Goal: Task Accomplishment & Management: Complete application form

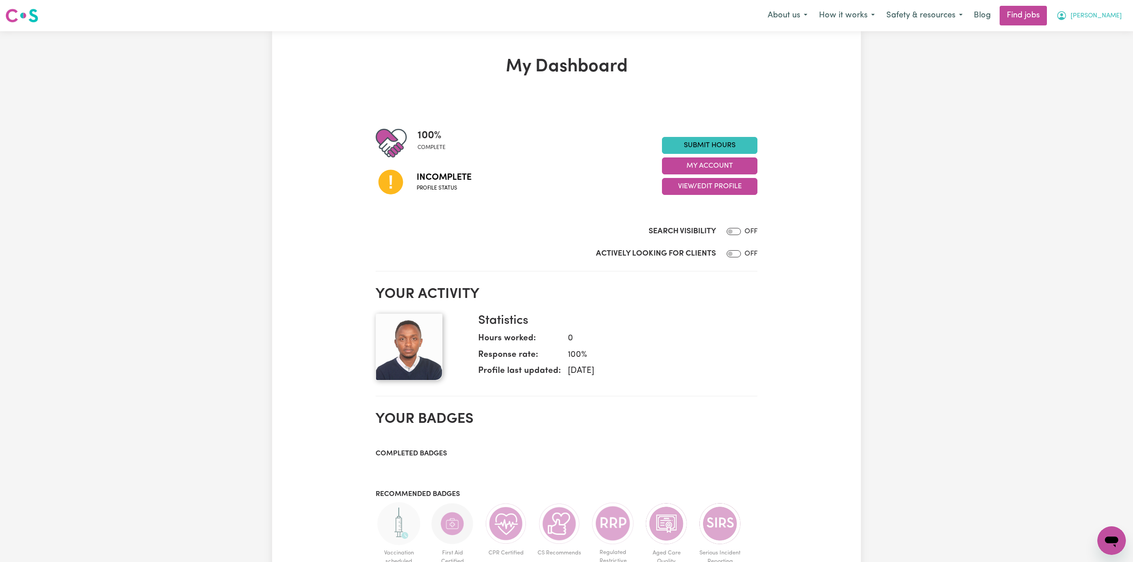
click at [1107, 13] on span "[PERSON_NAME]" at bounding box center [1096, 16] width 51 height 10
click at [842, 90] on div "My Dashboard 100 % complete Incomplete Profile status Submit Hours My Account V…" at bounding box center [566, 436] width 589 height 760
click at [674, 186] on button "View/Edit Profile" at bounding box center [709, 186] width 95 height 17
click at [677, 227] on link "Edit Profile" at bounding box center [704, 227] width 83 height 18
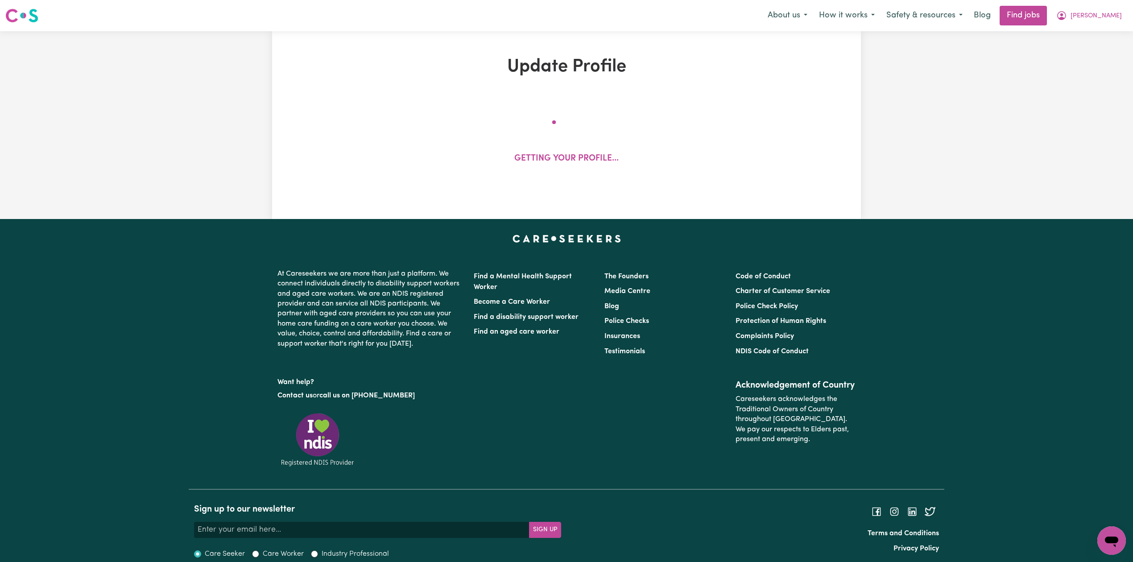
select select "[DEMOGRAPHIC_DATA]"
select select "Student Visa"
select select "Studying a healthcare related degree or qualification"
select select "40"
select select "49"
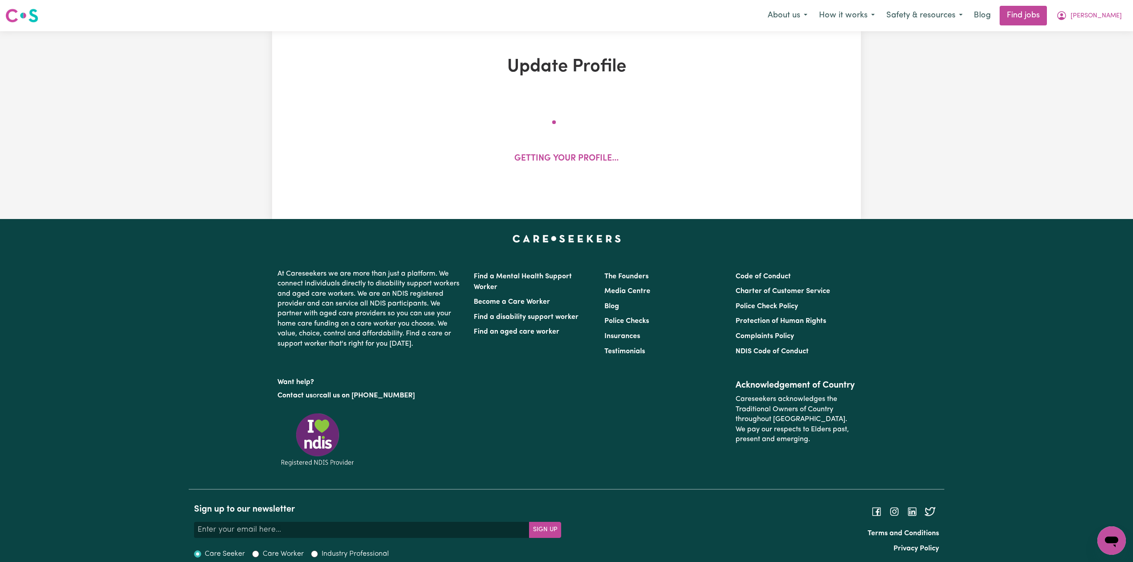
select select "70"
select select "80"
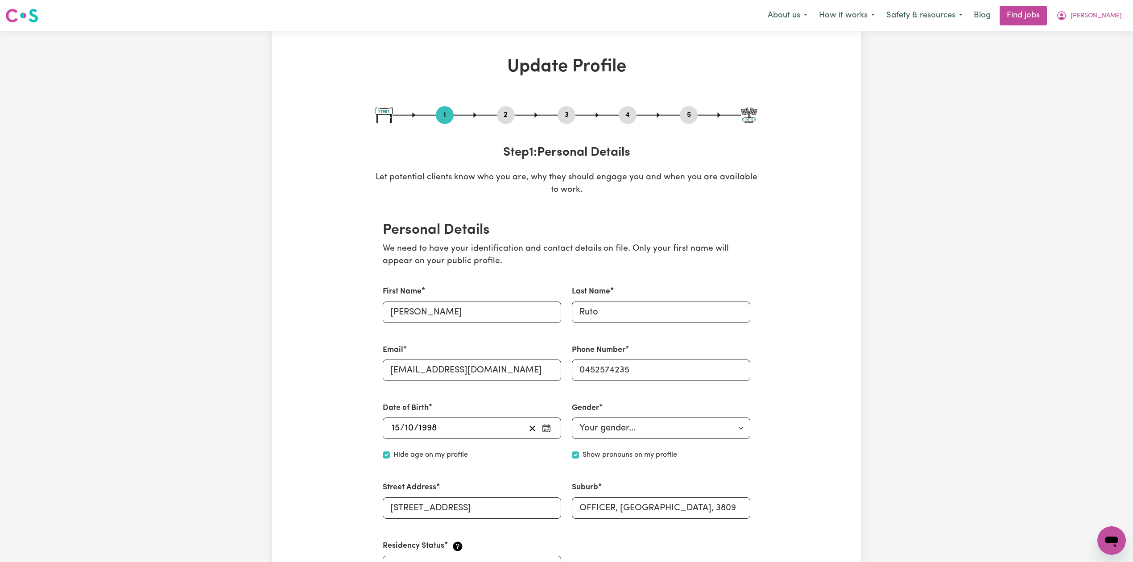
click at [509, 120] on button "2" at bounding box center [506, 115] width 18 height 12
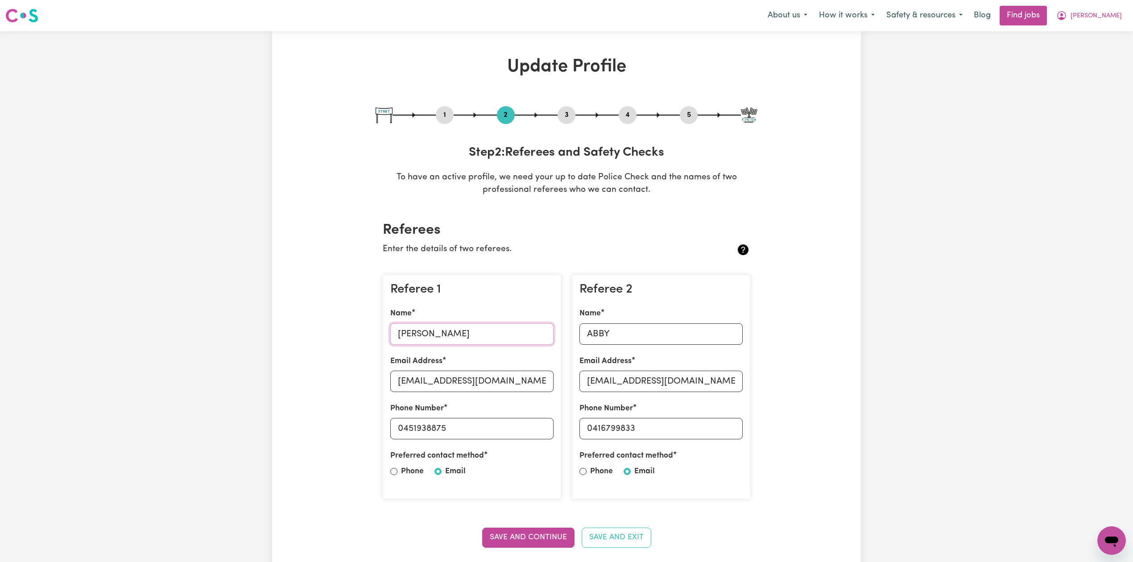
click at [397, 339] on input "[PERSON_NAME]" at bounding box center [471, 333] width 163 height 21
click at [430, 382] on input "[EMAIL_ADDRESS][DOMAIN_NAME]" at bounding box center [471, 381] width 163 height 21
drag, startPoint x: 405, startPoint y: 433, endPoint x: 393, endPoint y: 434, distance: 12.6
click at [509, 434] on input "0451938875" at bounding box center [471, 428] width 163 height 21
click at [608, 347] on div "Referee 2 Name ABBY Email Address [EMAIL_ADDRESS][DOMAIN_NAME] Phone Number [PH…" at bounding box center [661, 387] width 178 height 225
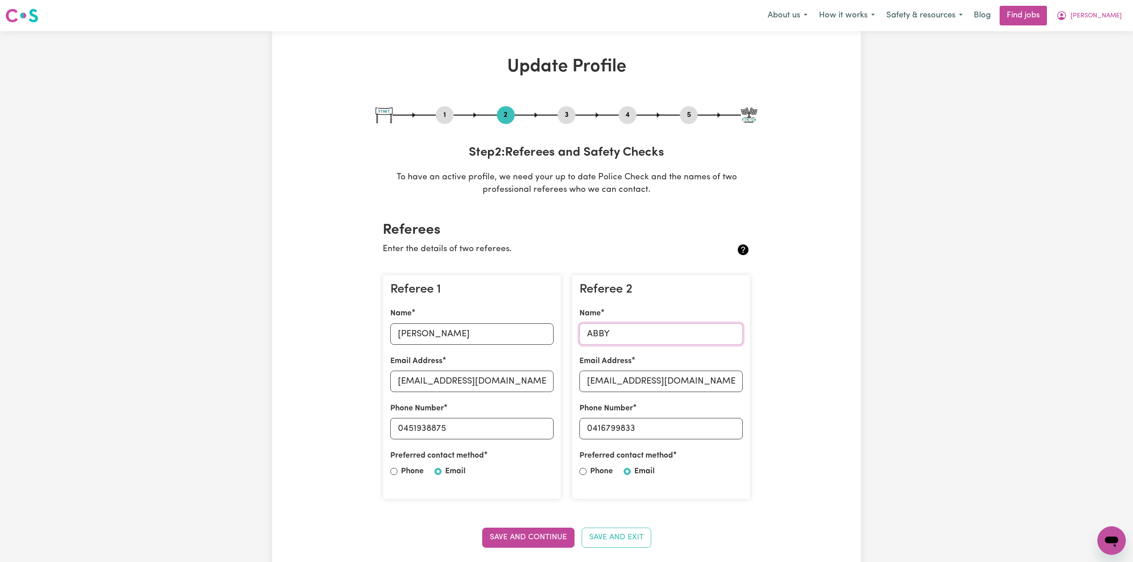
click at [607, 336] on input "ABBY" at bounding box center [661, 333] width 163 height 21
click at [663, 381] on input "[EMAIL_ADDRESS][DOMAIN_NAME]" at bounding box center [661, 381] width 163 height 21
drag, startPoint x: 589, startPoint y: 429, endPoint x: 597, endPoint y: 430, distance: 7.6
click at [597, 430] on input "0416799833" at bounding box center [661, 428] width 163 height 21
click at [608, 434] on input "0416799833" at bounding box center [661, 428] width 163 height 21
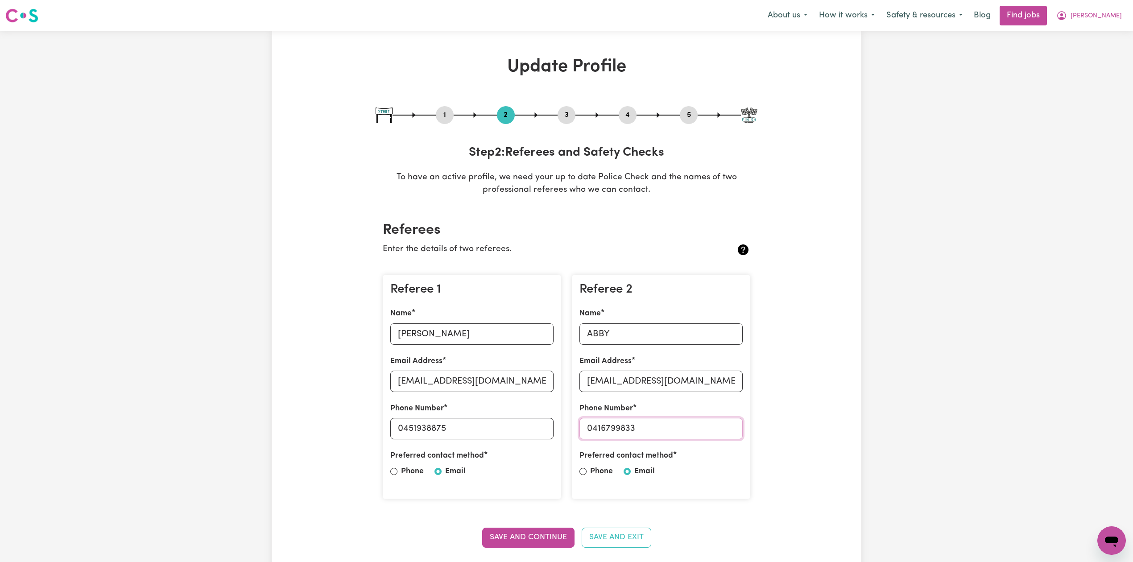
drag, startPoint x: 593, startPoint y: 427, endPoint x: 500, endPoint y: 435, distance: 93.1
click at [725, 435] on input "0416799833" at bounding box center [661, 428] width 163 height 21
drag, startPoint x: 696, startPoint y: 118, endPoint x: 688, endPoint y: 115, distance: 8.8
click at [696, 118] on button "5" at bounding box center [689, 115] width 18 height 12
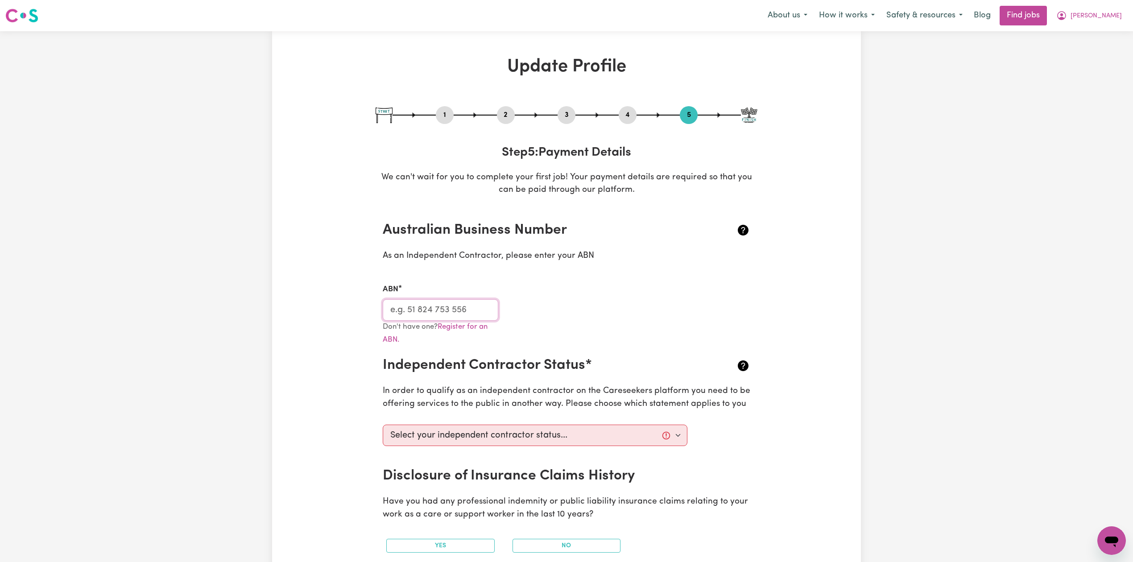
click at [397, 313] on input "ABN" at bounding box center [441, 309] width 116 height 21
click at [1095, 17] on span "[PERSON_NAME]" at bounding box center [1096, 16] width 51 height 10
click at [1080, 54] on link "My Dashboard" at bounding box center [1092, 51] width 71 height 17
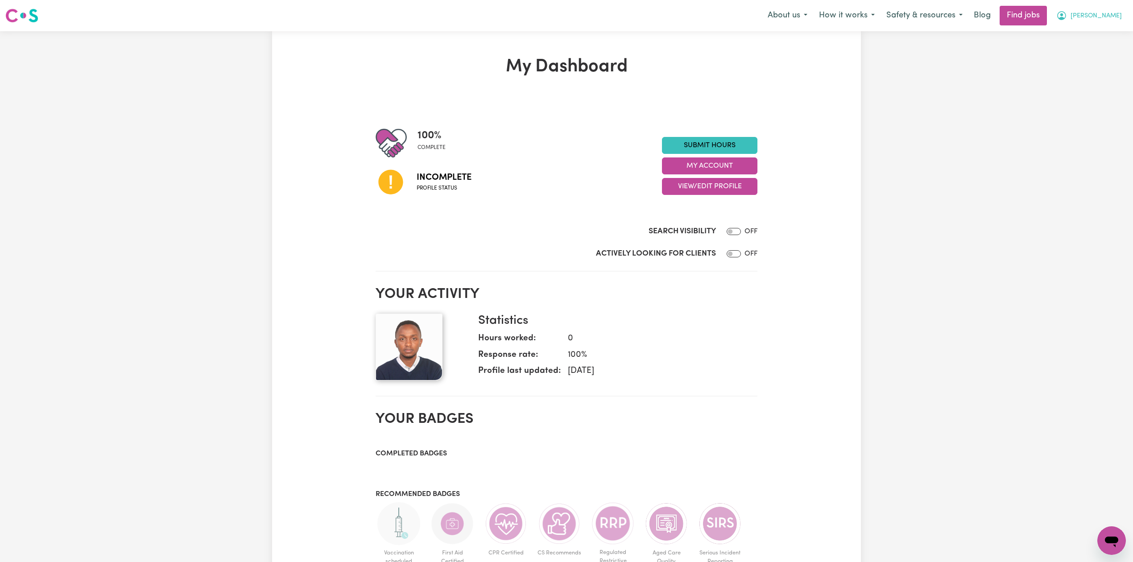
click at [1112, 16] on span "[PERSON_NAME]" at bounding box center [1096, 16] width 51 height 10
click at [1089, 68] on link "Logout" at bounding box center [1092, 68] width 71 height 17
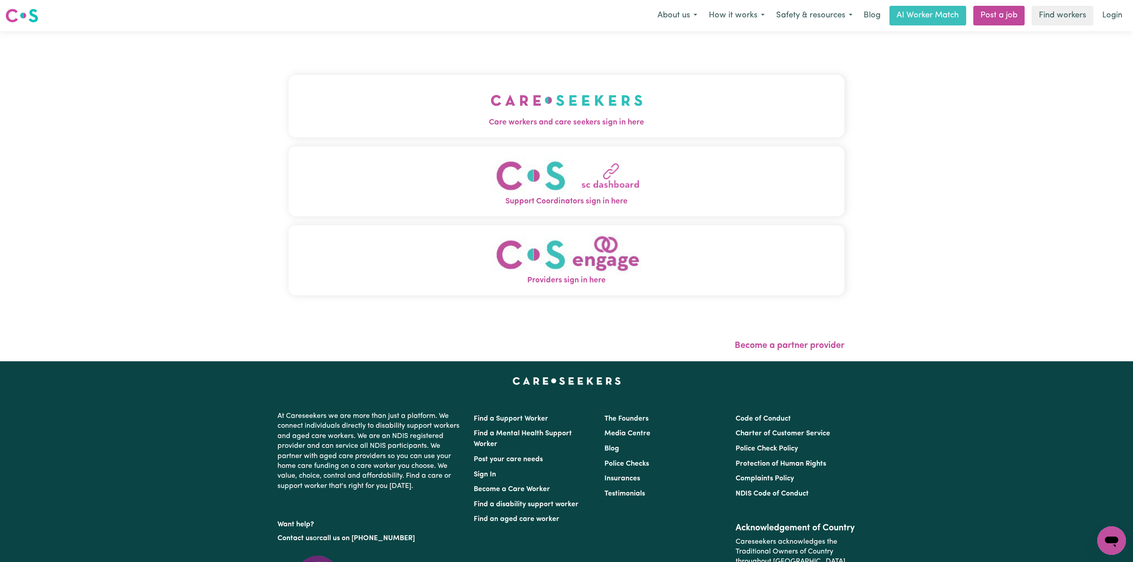
click at [324, 120] on div "Care workers and care seekers sign in here Support Coordinators sign in here Pr…" at bounding box center [566, 196] width 567 height 330
click at [325, 120] on span "Care workers and care seekers sign in here" at bounding box center [567, 123] width 556 height 12
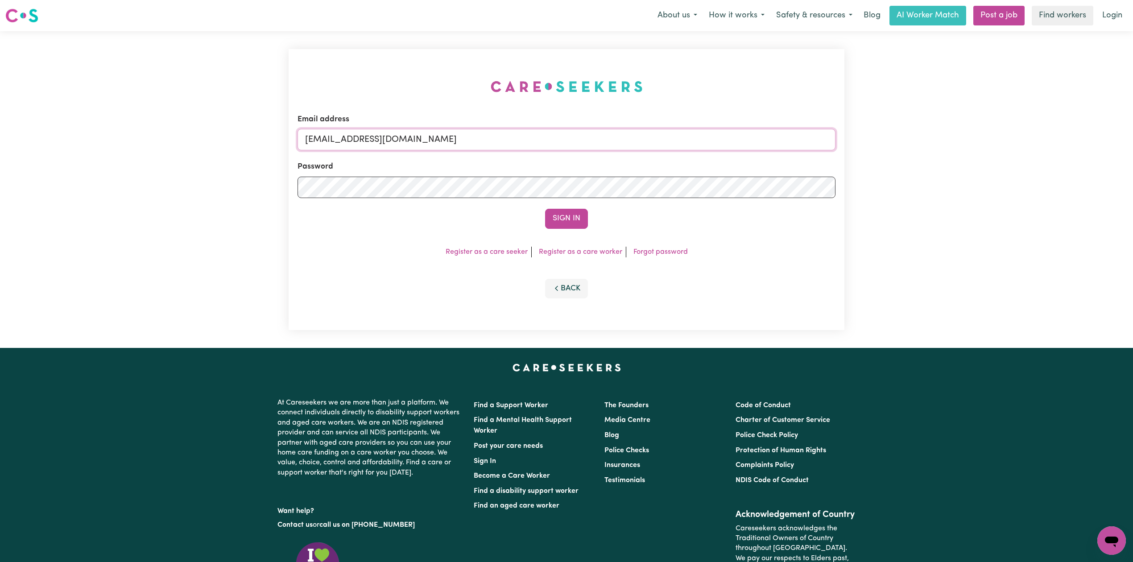
click at [441, 141] on input "[EMAIL_ADDRESS][DOMAIN_NAME]" at bounding box center [567, 139] width 538 height 21
drag, startPoint x: 350, startPoint y: 134, endPoint x: 580, endPoint y: 171, distance: 232.8
click at [622, 138] on input "Superuser~[EMAIL_ADDRESS][DOMAIN_NAME]" at bounding box center [567, 139] width 538 height 21
type input "Superuser~[EMAIL_ADDRESS][DOMAIN_NAME]"
click at [556, 214] on button "Sign In" at bounding box center [566, 219] width 43 height 20
